Goal: Information Seeking & Learning: Learn about a topic

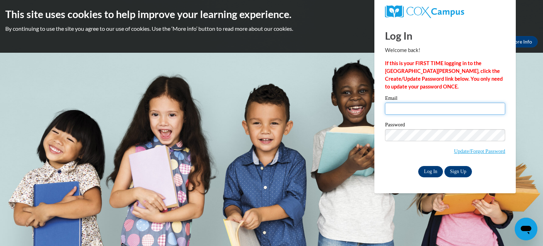
type input "nlaureen05@gmail.com"
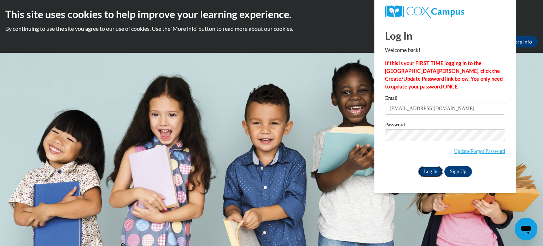
click at [430, 170] on input "Log In" at bounding box center [430, 171] width 25 height 11
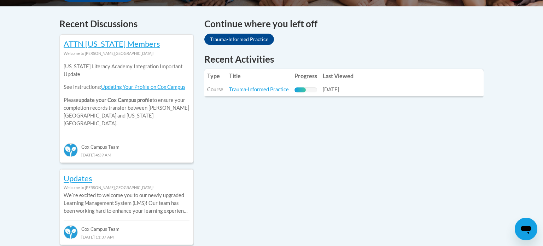
scroll to position [297, 0]
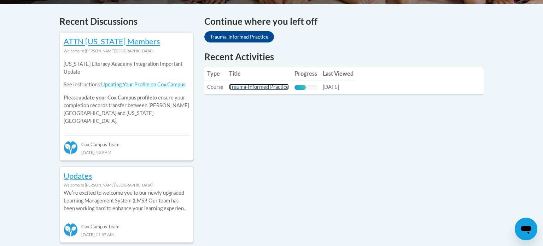
click at [262, 88] on link "Trauma-Informed Practice" at bounding box center [259, 87] width 60 height 6
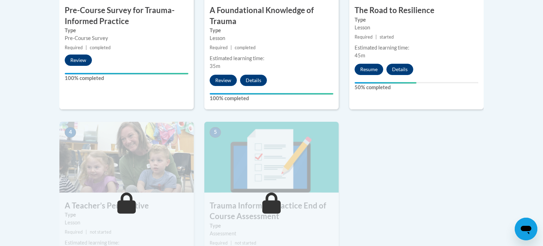
scroll to position [283, 0]
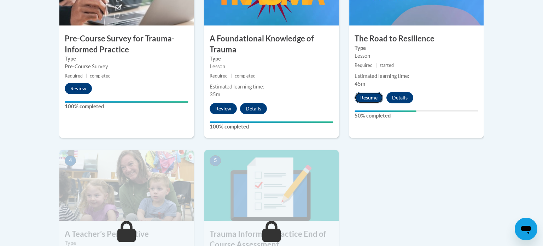
click at [355, 98] on button "Resume" at bounding box center [369, 97] width 29 height 11
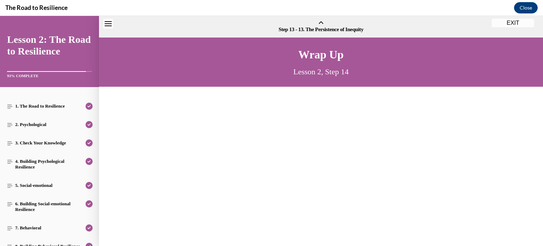
scroll to position [21, 0]
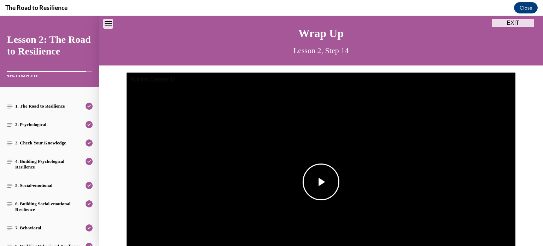
click at [339, 119] on img "Video player" at bounding box center [321, 182] width 389 height 219
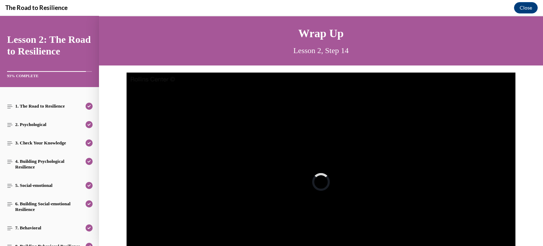
scroll to position [66, 0]
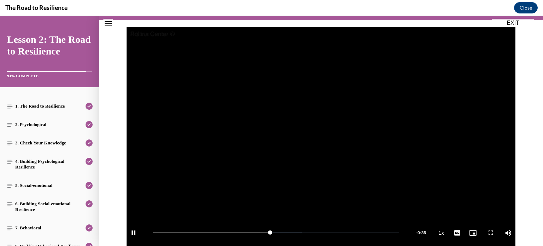
click at [517, 148] on div "Video Player is loading. Play Video Pause Loaded : 60.45% 0:33 Remaining Time -…" at bounding box center [321, 140] width 444 height 226
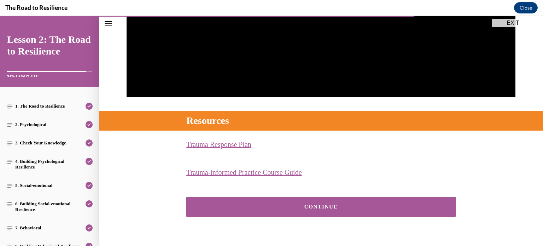
scroll to position [231, 0]
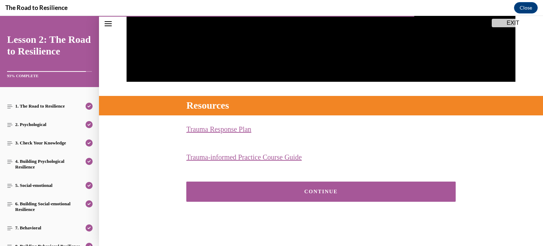
click at [197, 184] on button "CONTINUE" at bounding box center [321, 191] width 270 height 20
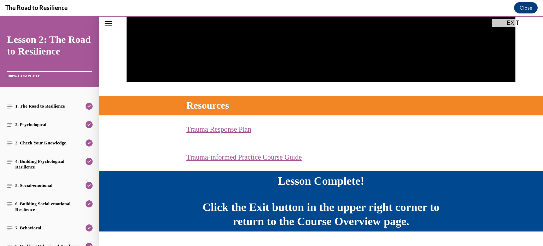
scroll to position [249, 0]
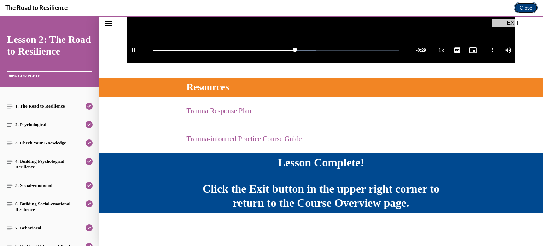
click at [531, 6] on button "Close" at bounding box center [526, 7] width 24 height 11
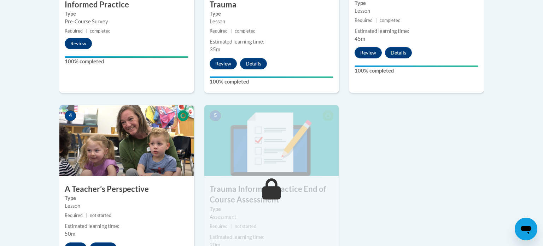
scroll to position [354, 0]
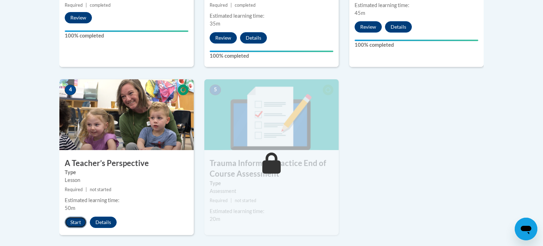
click at [79, 220] on button "Start" at bounding box center [76, 221] width 22 height 11
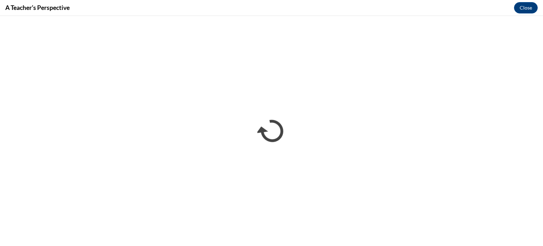
scroll to position [0, 0]
